Goal: Check status

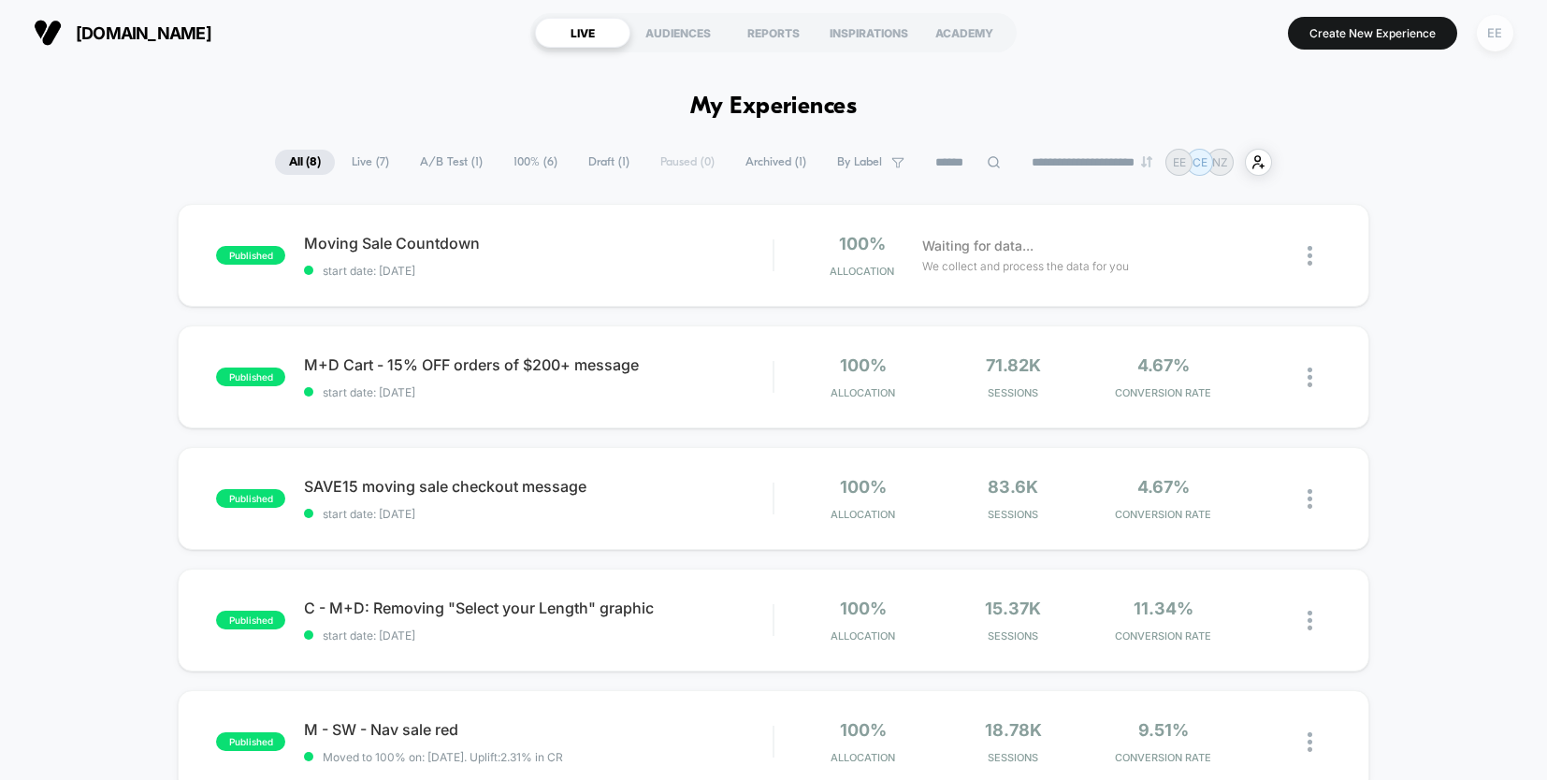
click at [1488, 35] on div "EE" at bounding box center [1495, 33] width 36 height 36
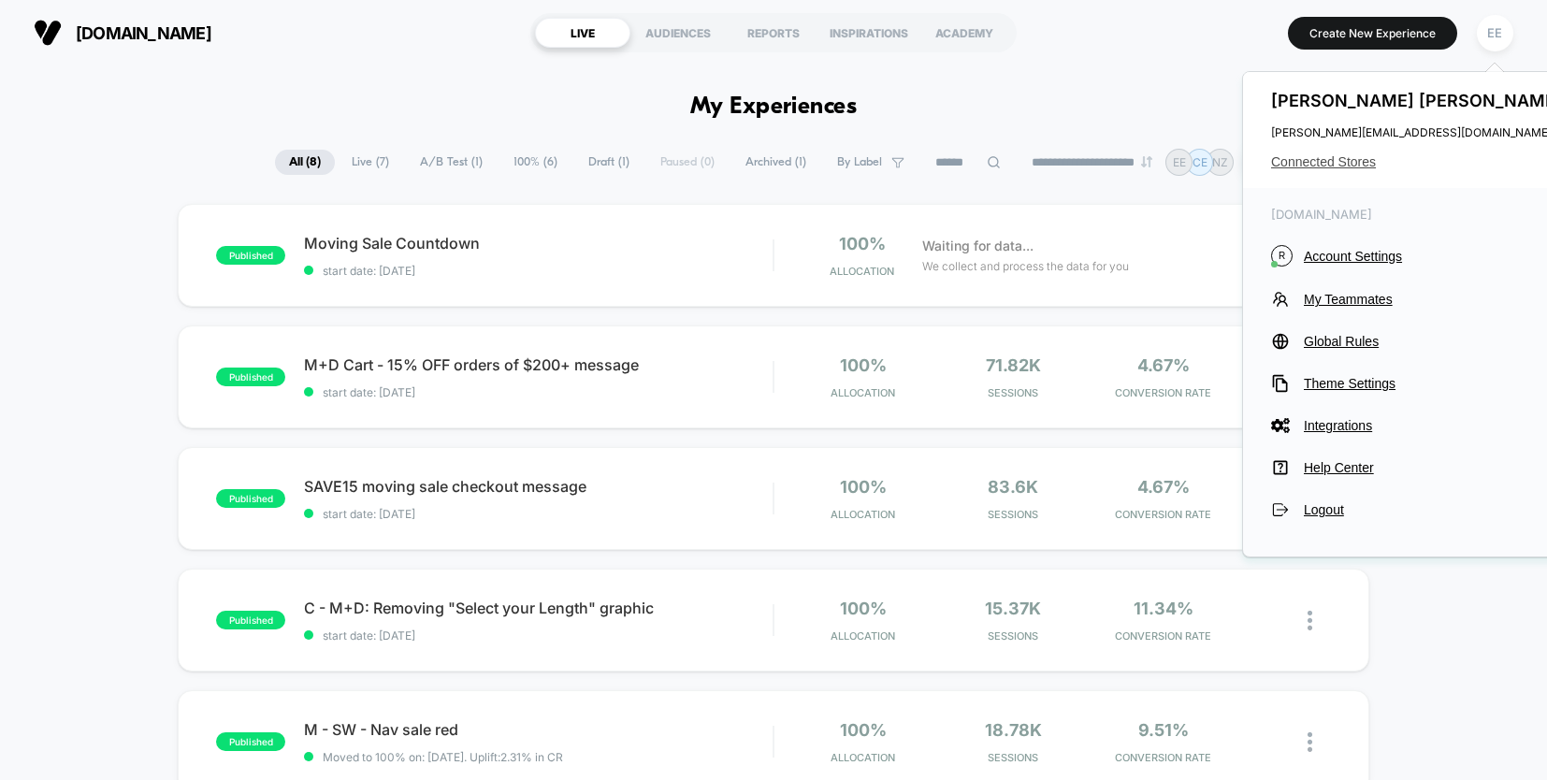
click at [1338, 159] on span "Connected Stores" at bounding box center [1419, 161] width 296 height 15
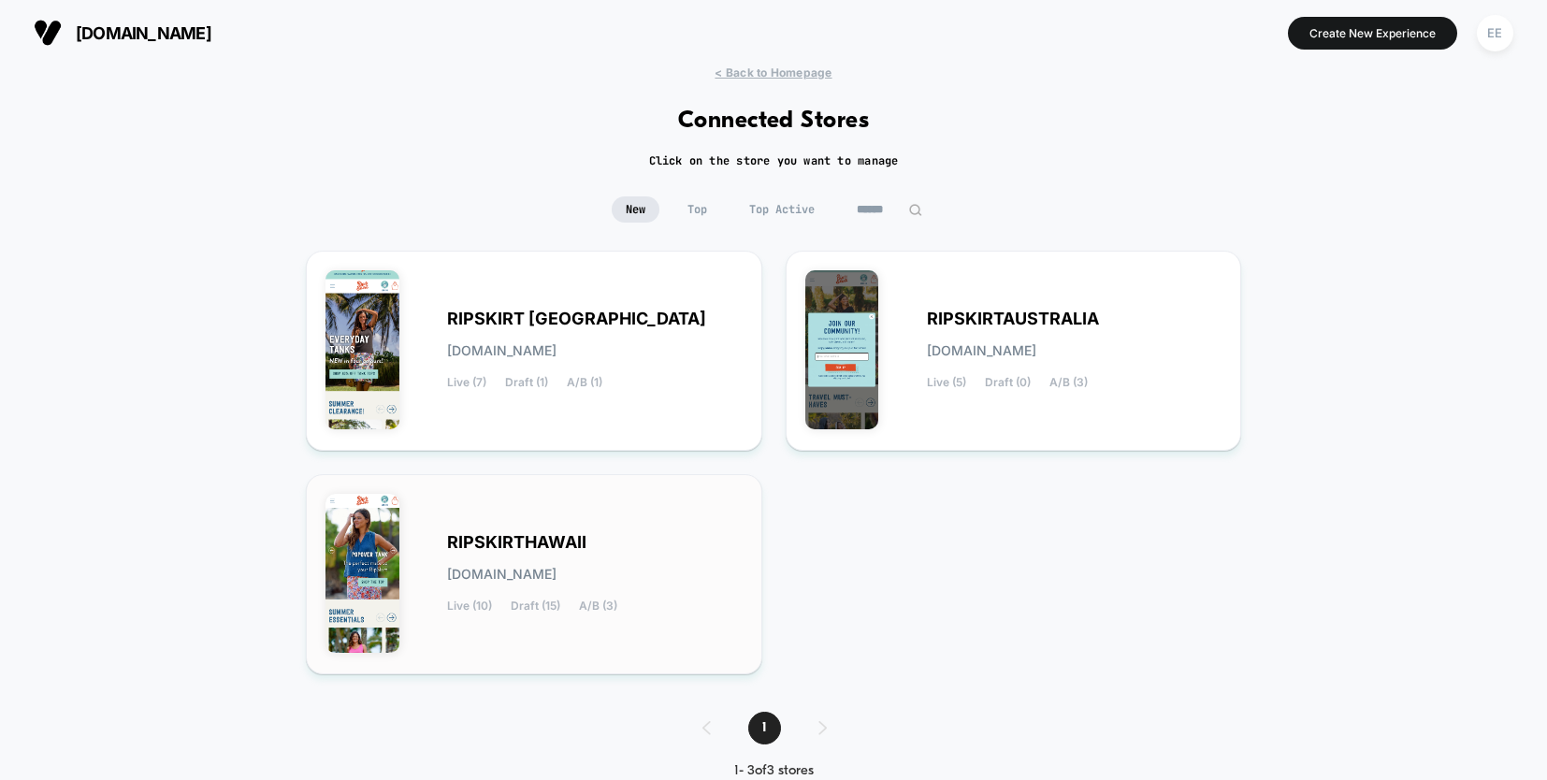
click at [710, 544] on div "RIPSKIRTHAWAII [DOMAIN_NAME] Live (10) Draft (15) A/B (3)" at bounding box center [595, 574] width 296 height 77
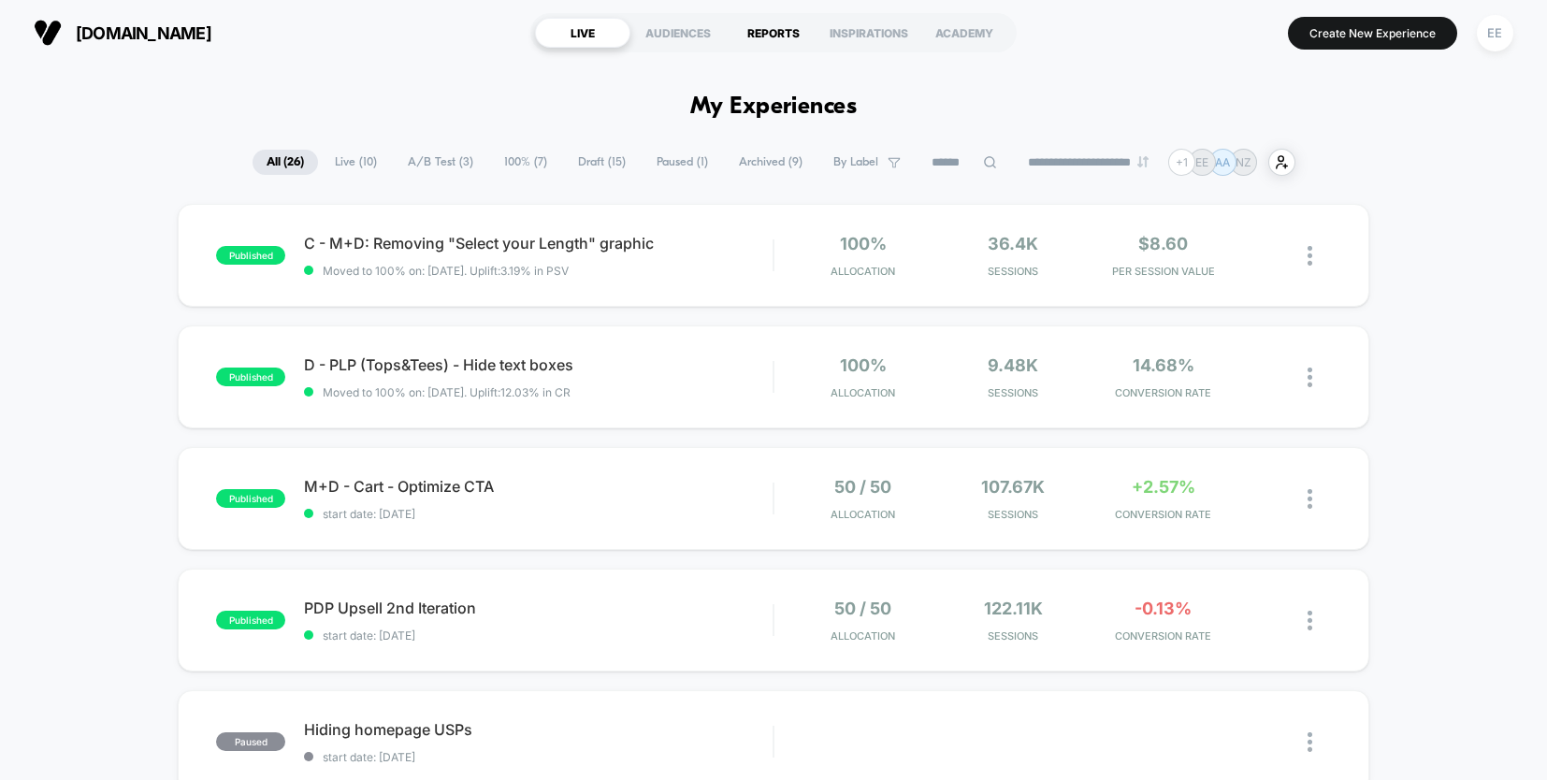
click at [775, 33] on div "REPORTS" at bounding box center [773, 33] width 95 height 30
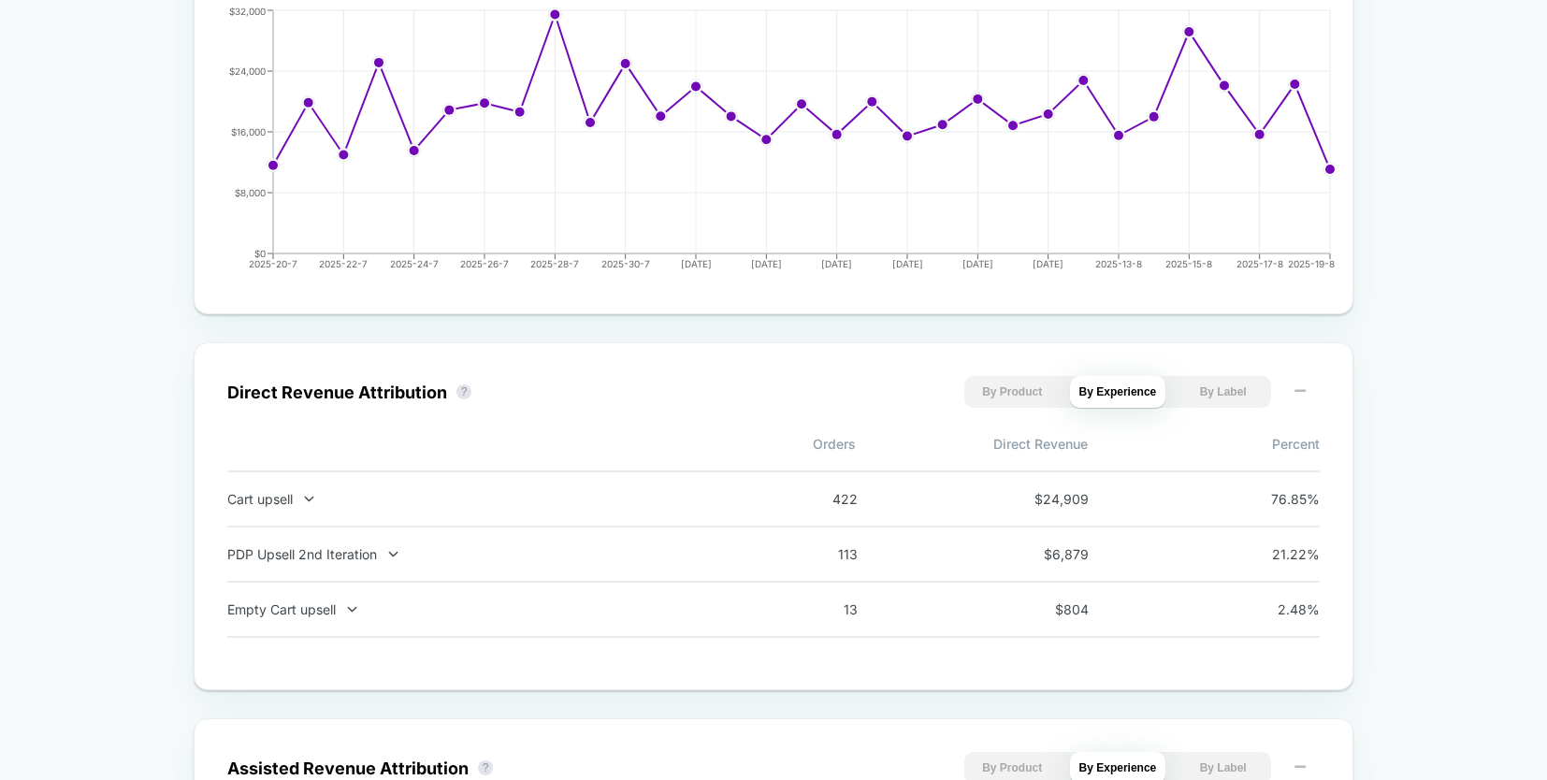
scroll to position [1021, 0]
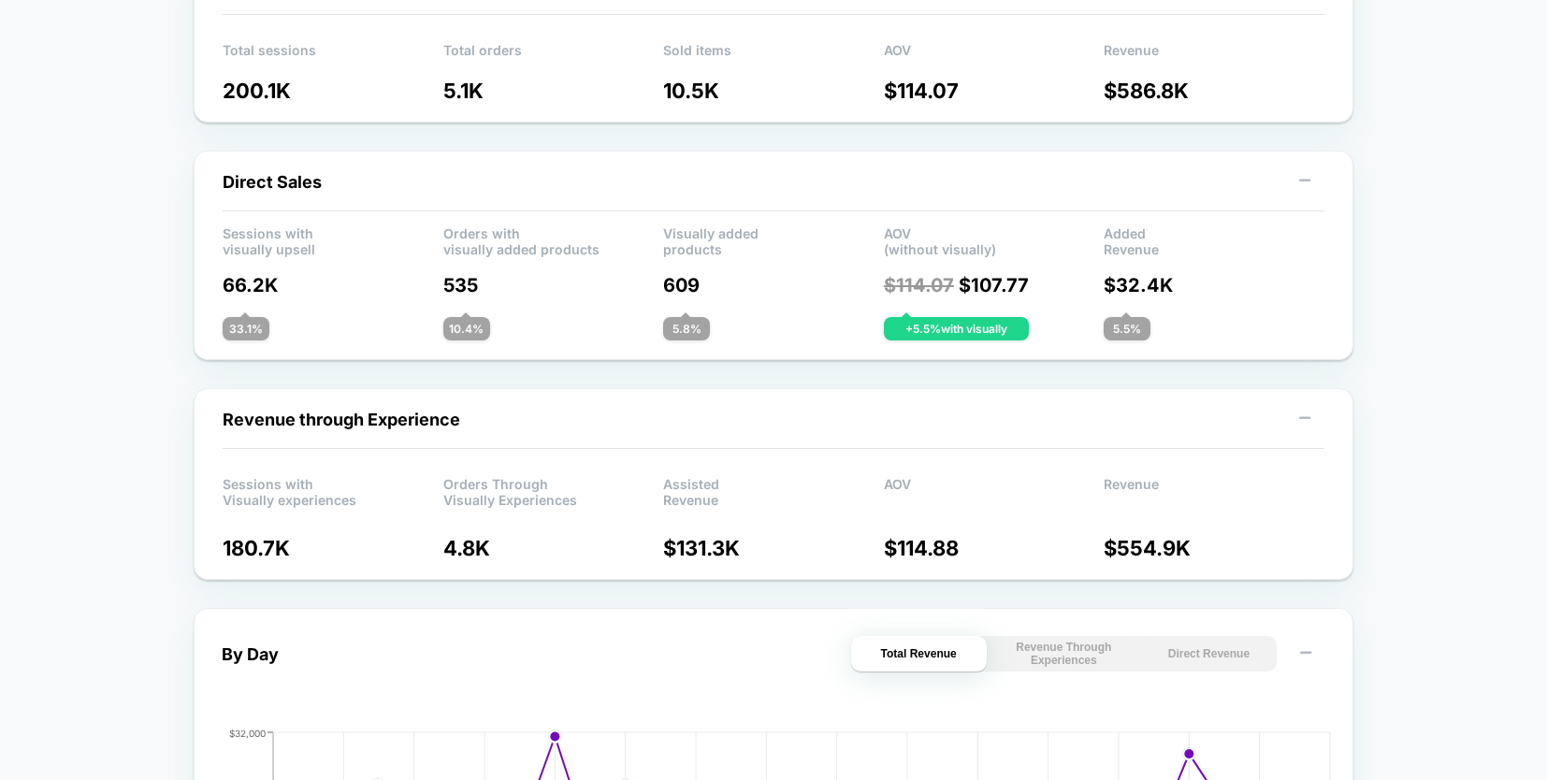
scroll to position [265, 0]
